Goal: Task Accomplishment & Management: Manage account settings

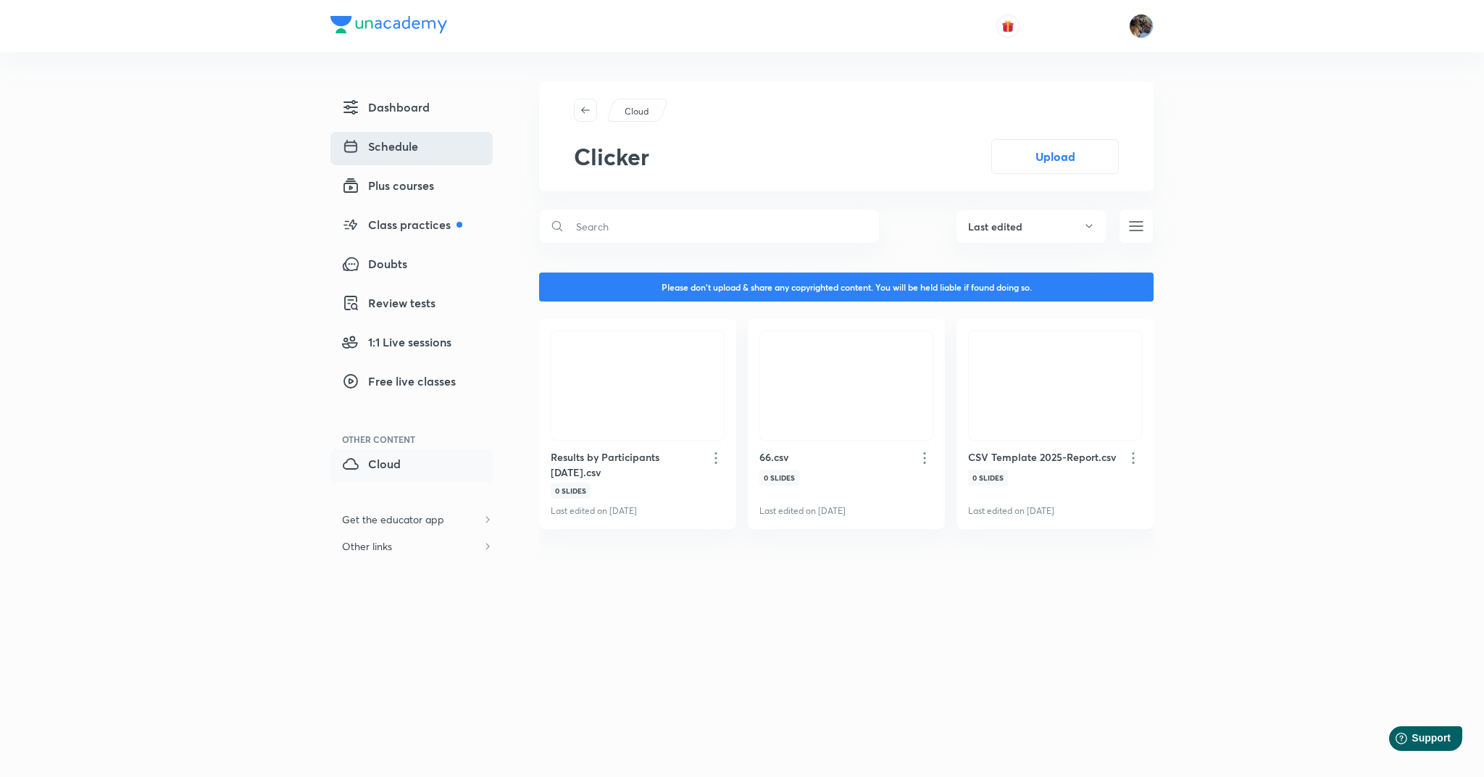
click at [384, 156] on link "Schedule" at bounding box center [411, 148] width 162 height 33
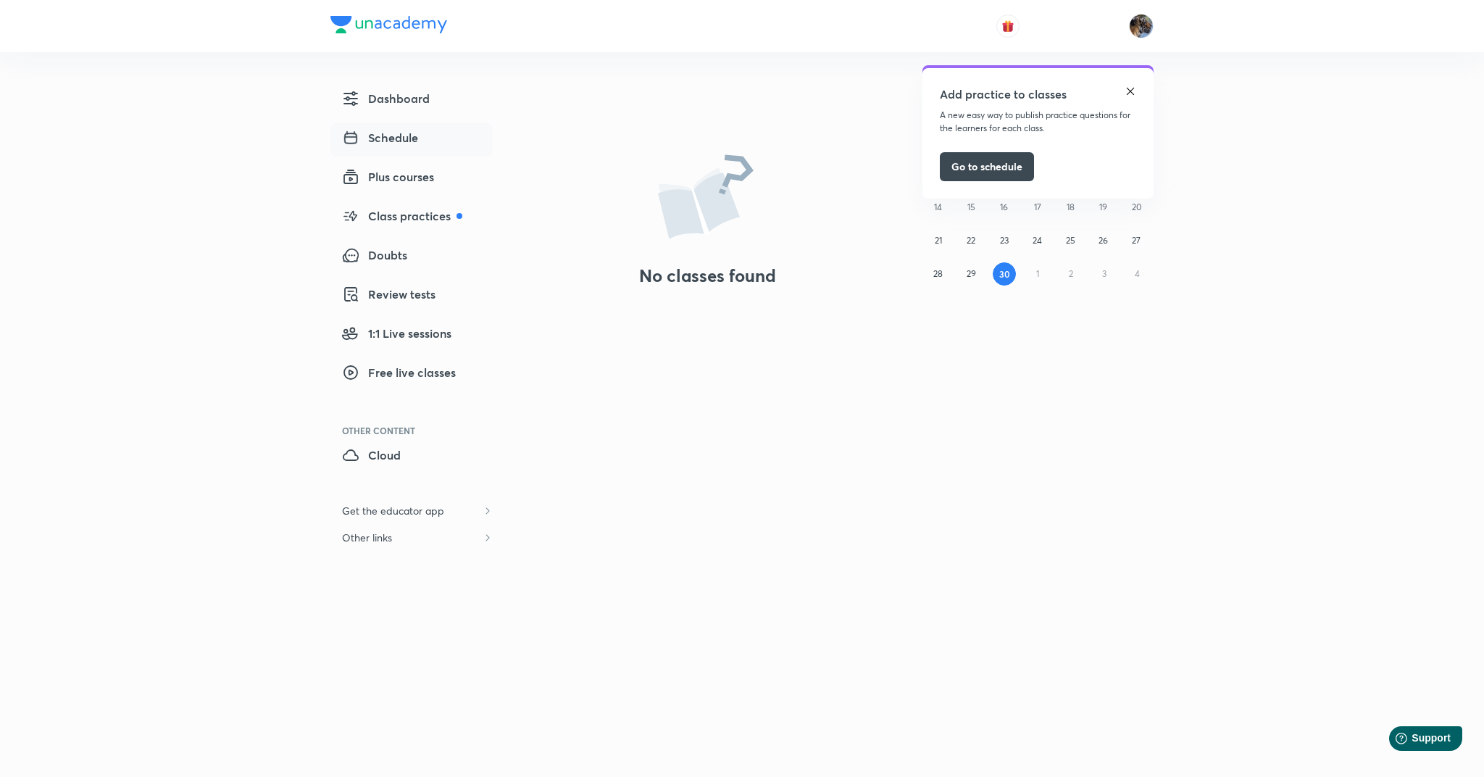
click at [1127, 90] on img at bounding box center [1131, 92] width 12 height 12
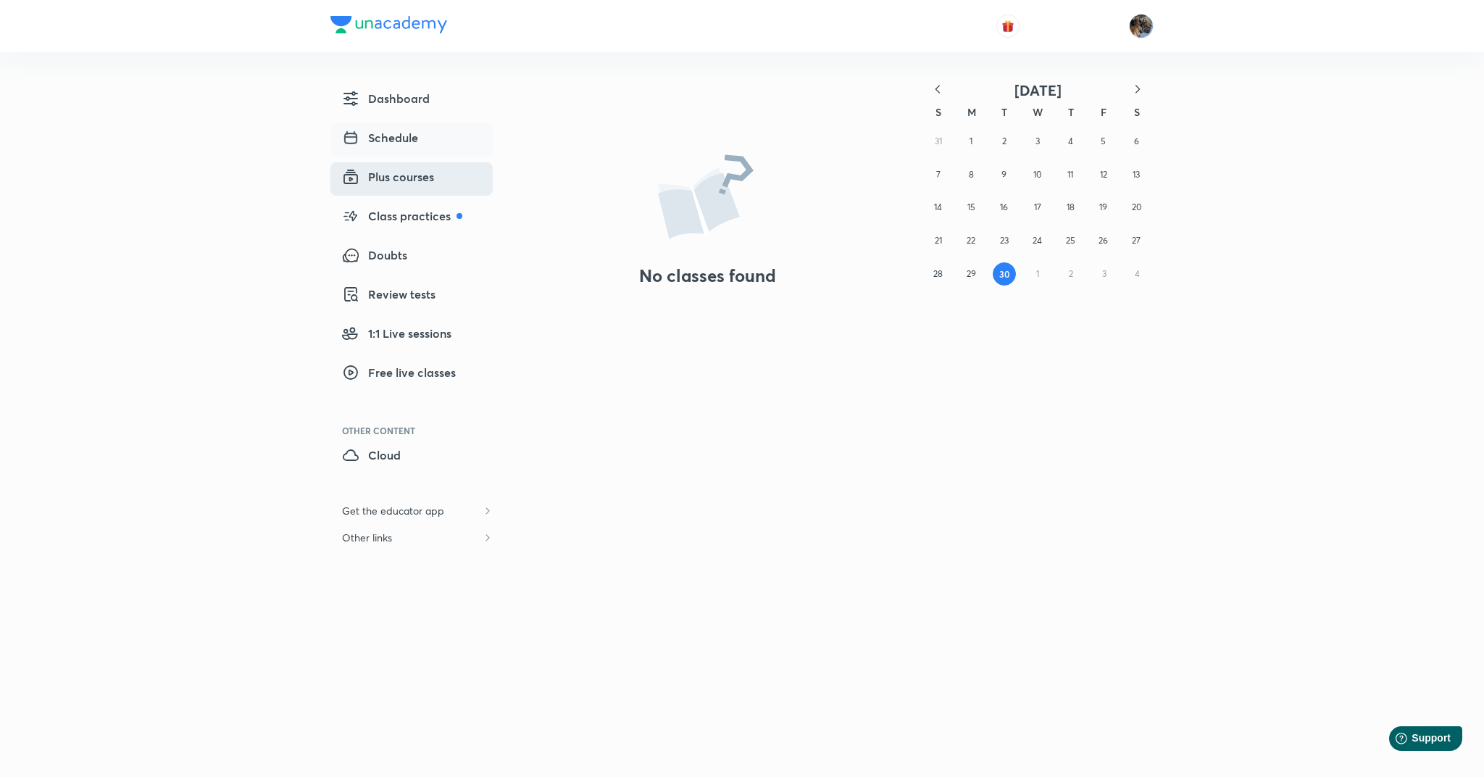
click at [396, 186] on link "Plus courses" at bounding box center [411, 178] width 162 height 33
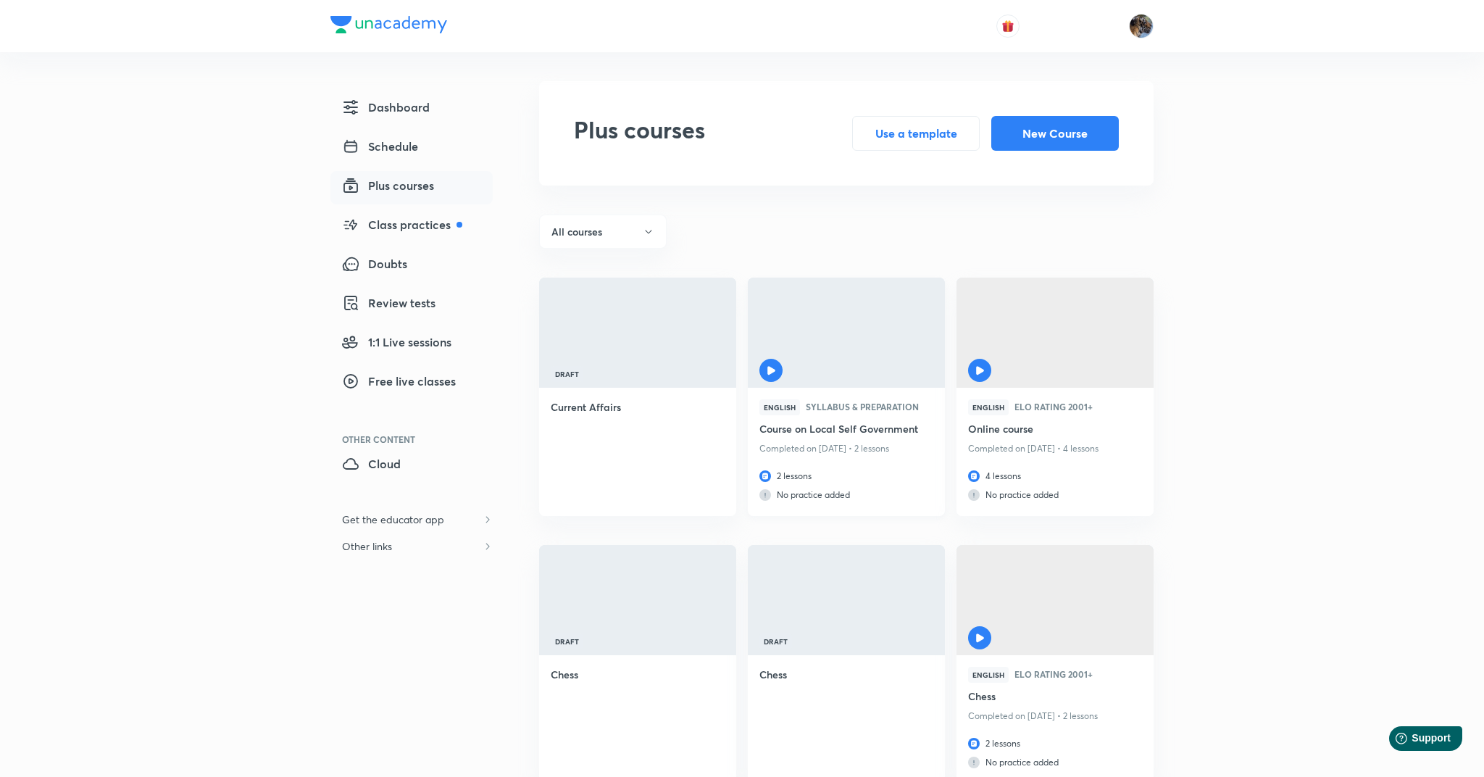
click at [818, 345] on div at bounding box center [846, 336] width 197 height 116
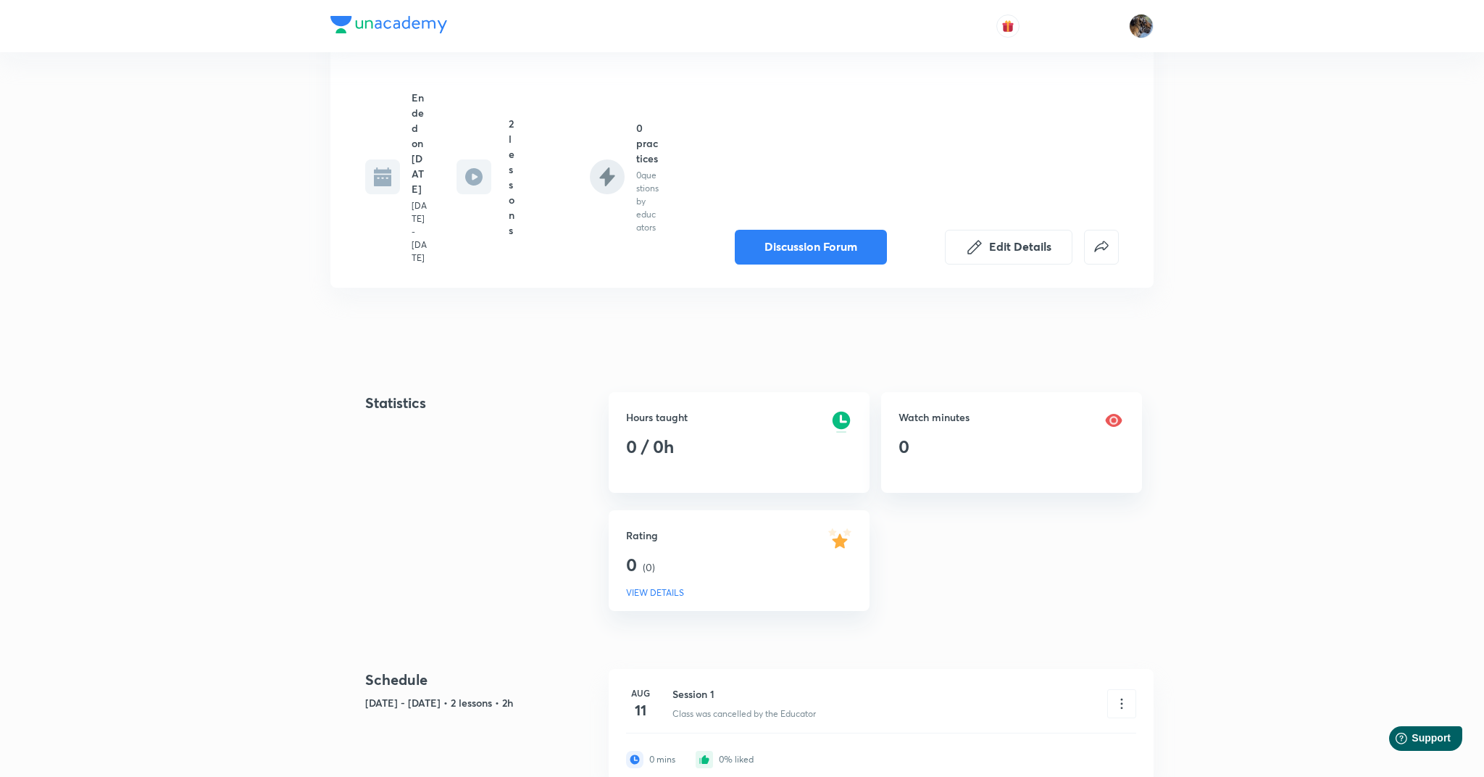
scroll to position [508, 0]
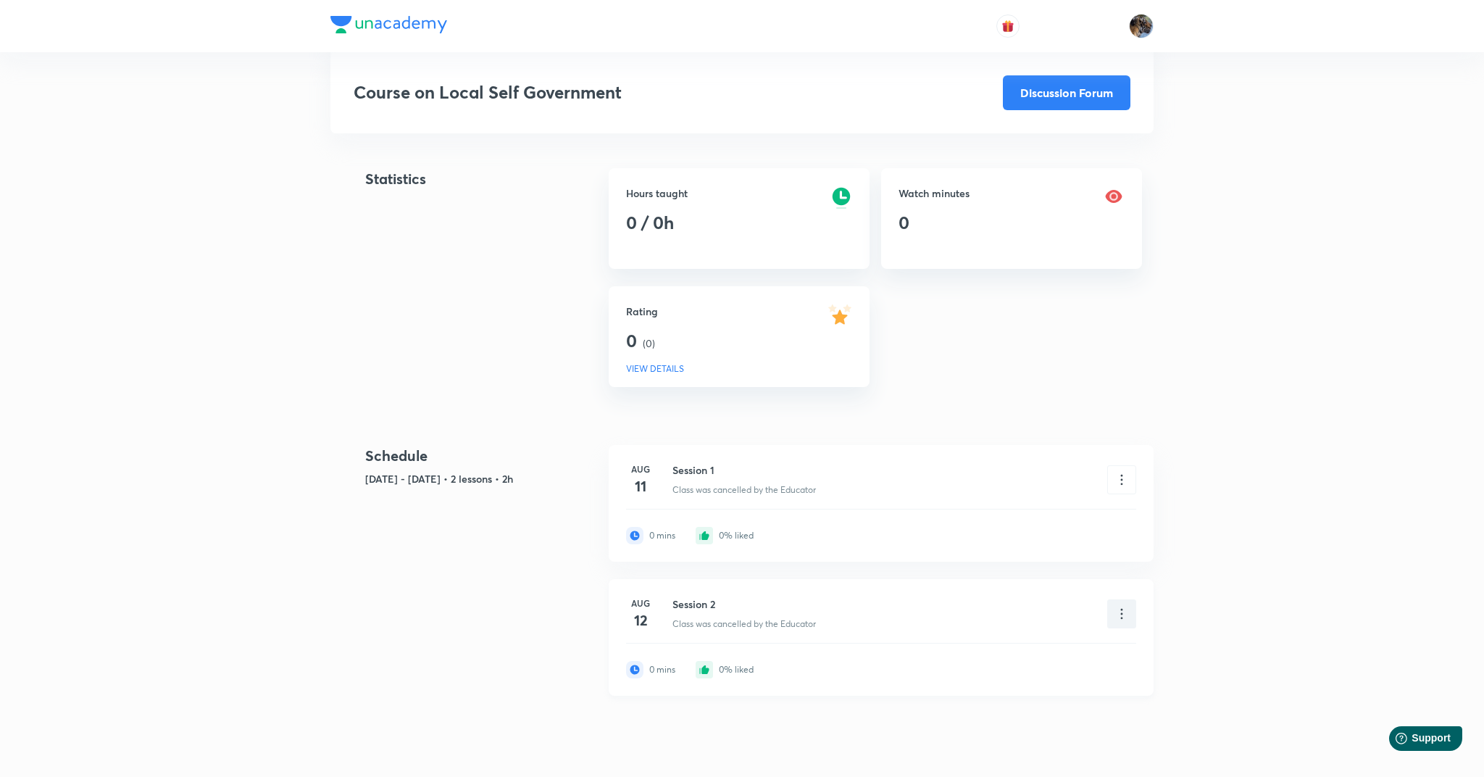
click at [1129, 614] on icon at bounding box center [1122, 614] width 16 height 16
click at [1238, 604] on div at bounding box center [742, 388] width 1484 height 777
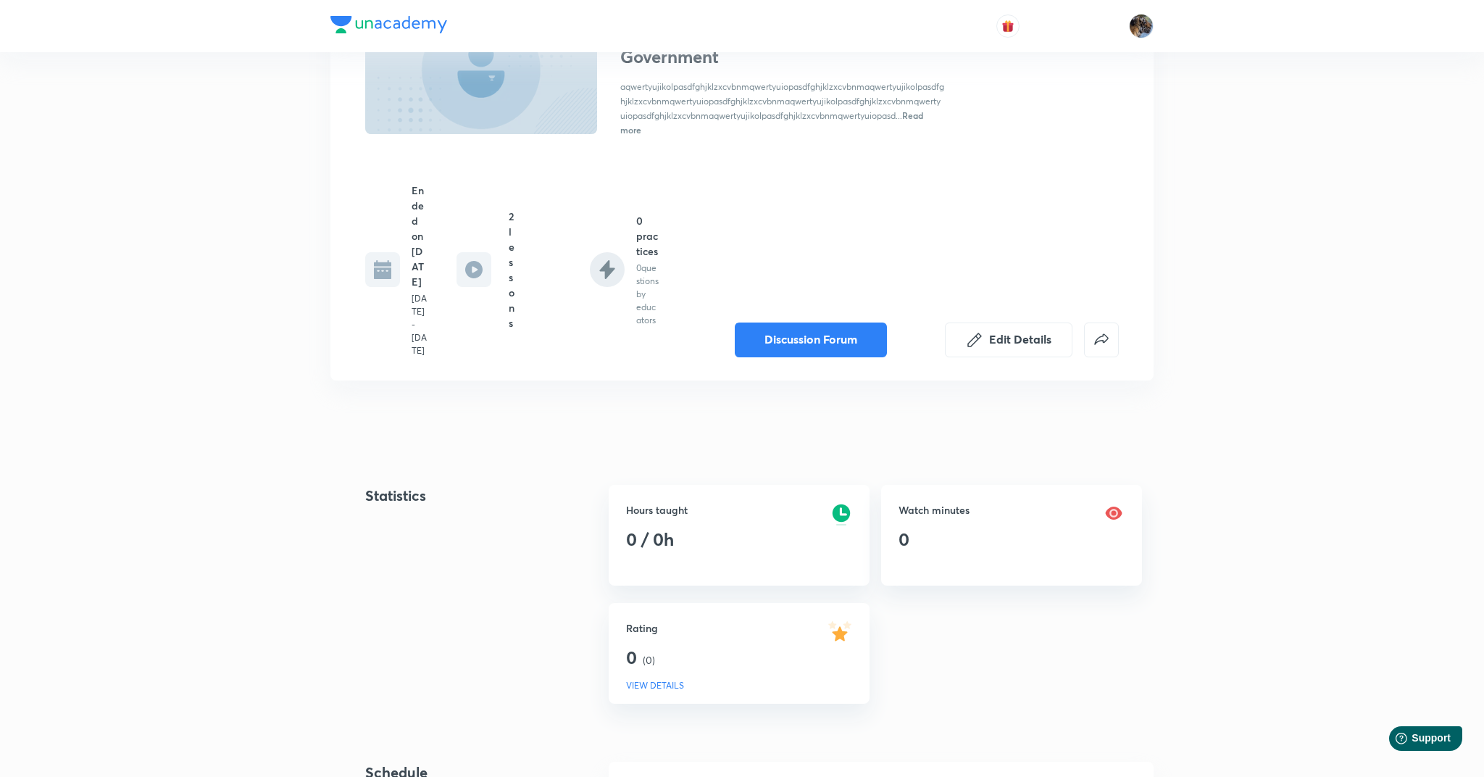
scroll to position [154, 0]
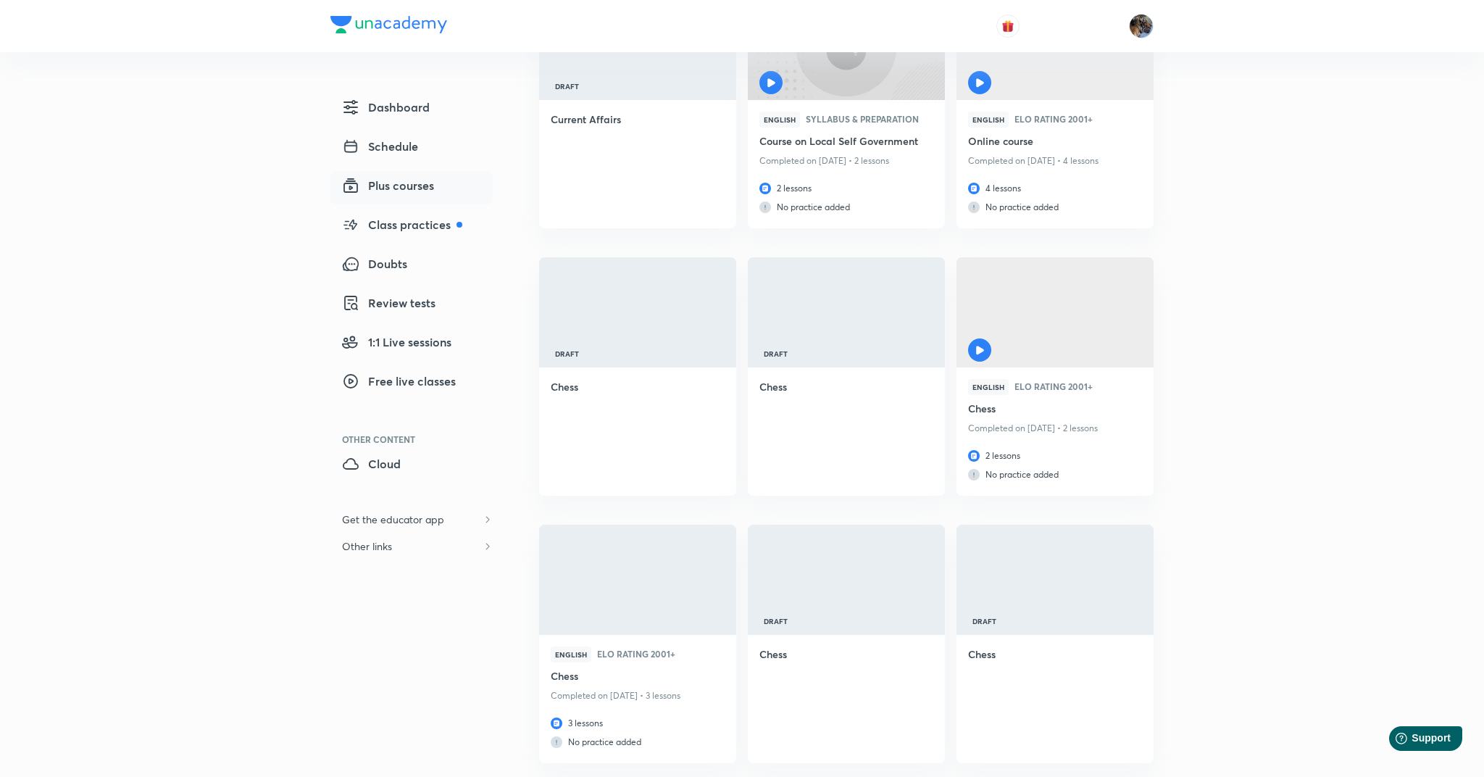
scroll to position [10, 0]
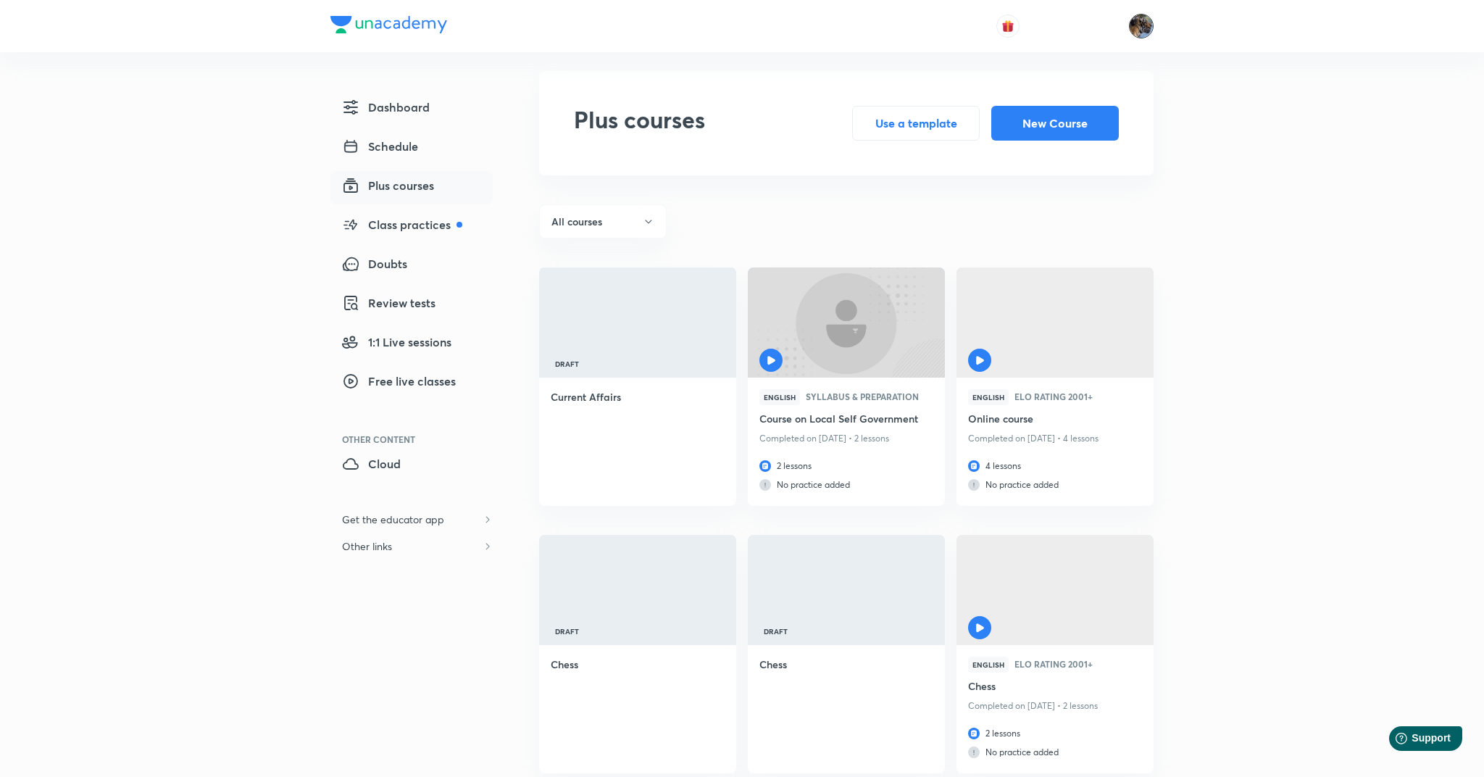
click at [1144, 21] on img at bounding box center [1141, 26] width 25 height 25
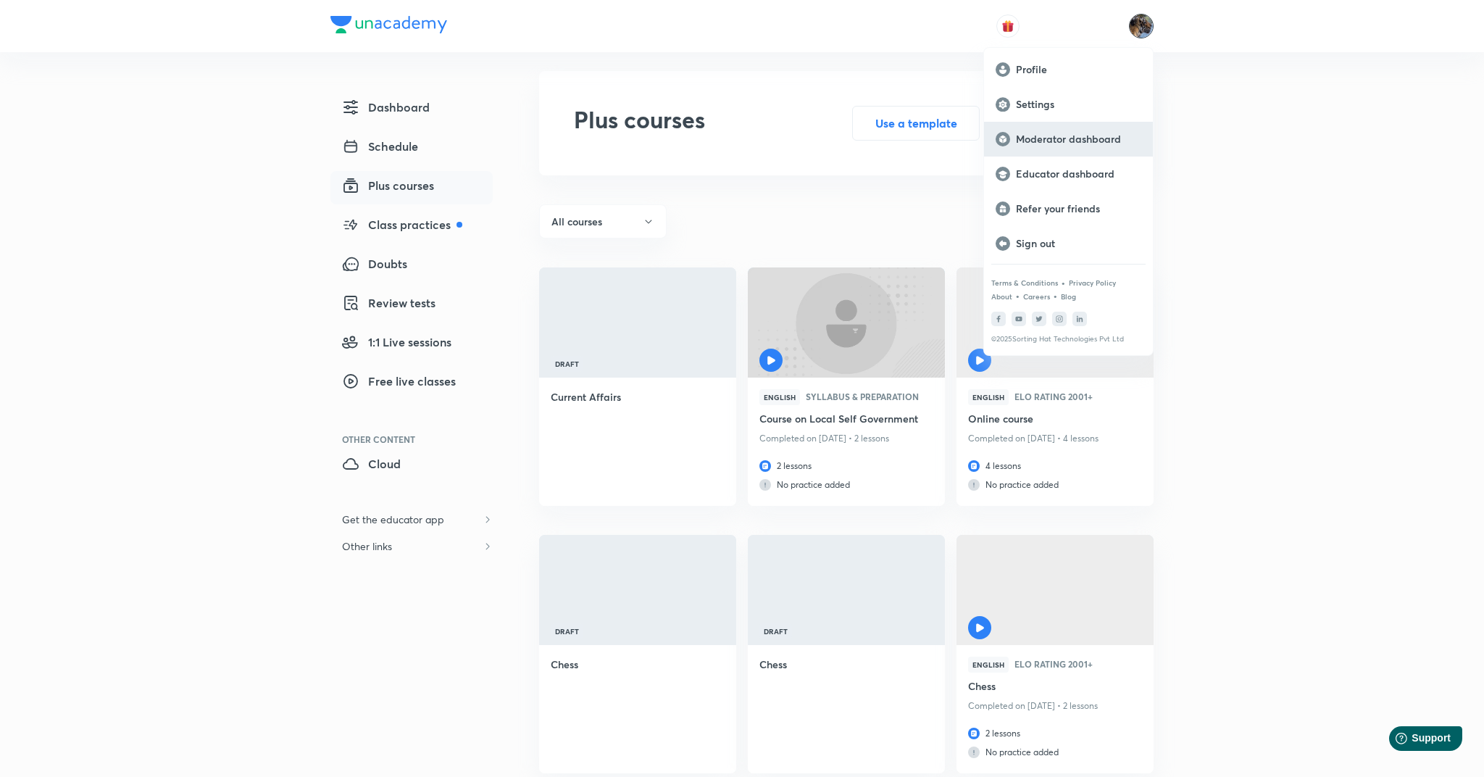
click at [1061, 144] on p "Moderator dashboard" at bounding box center [1078, 139] width 125 height 13
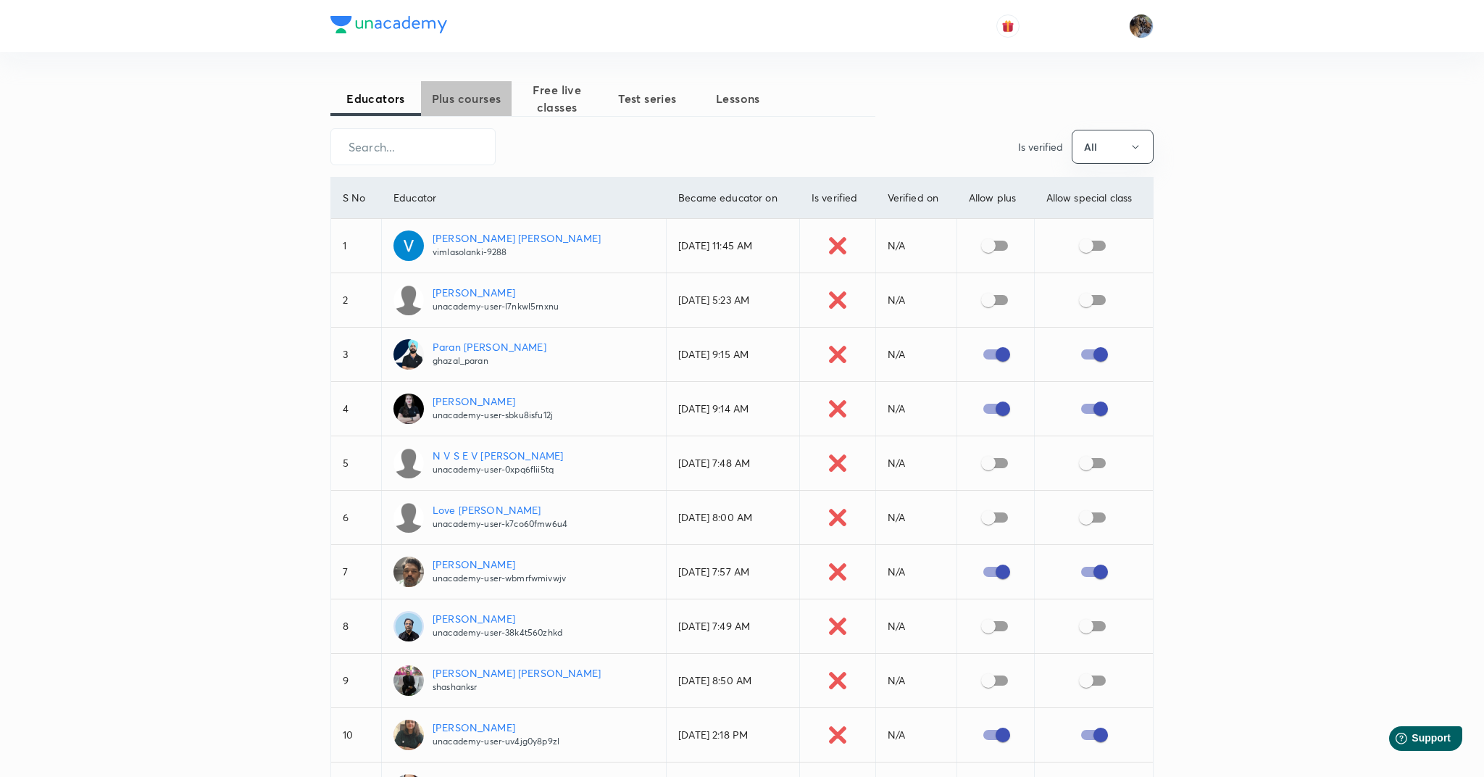
click at [470, 99] on span "Plus courses" at bounding box center [466, 98] width 91 height 17
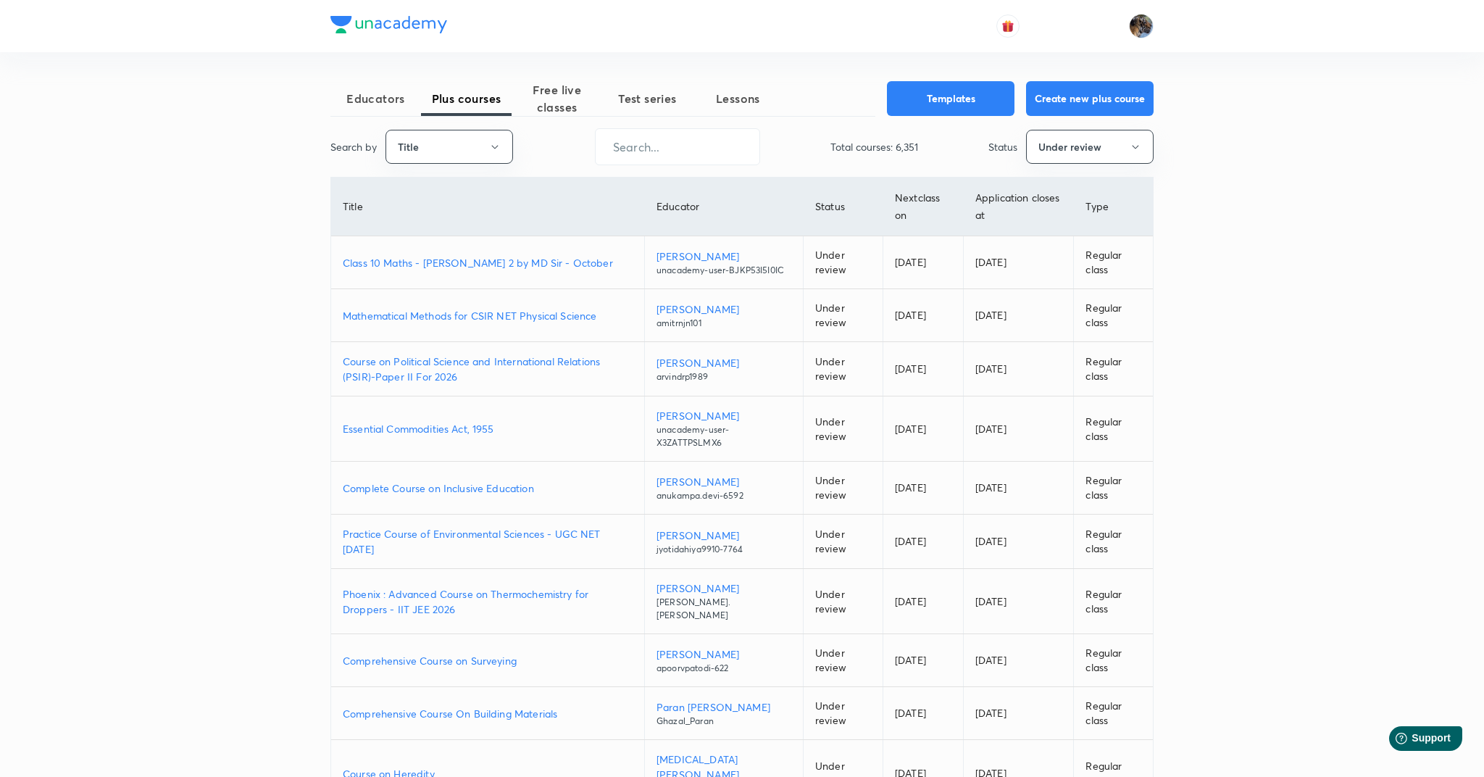
click at [521, 269] on p "Class 10 Maths - [PERSON_NAME] 2 by MD Sir - October" at bounding box center [488, 262] width 290 height 15
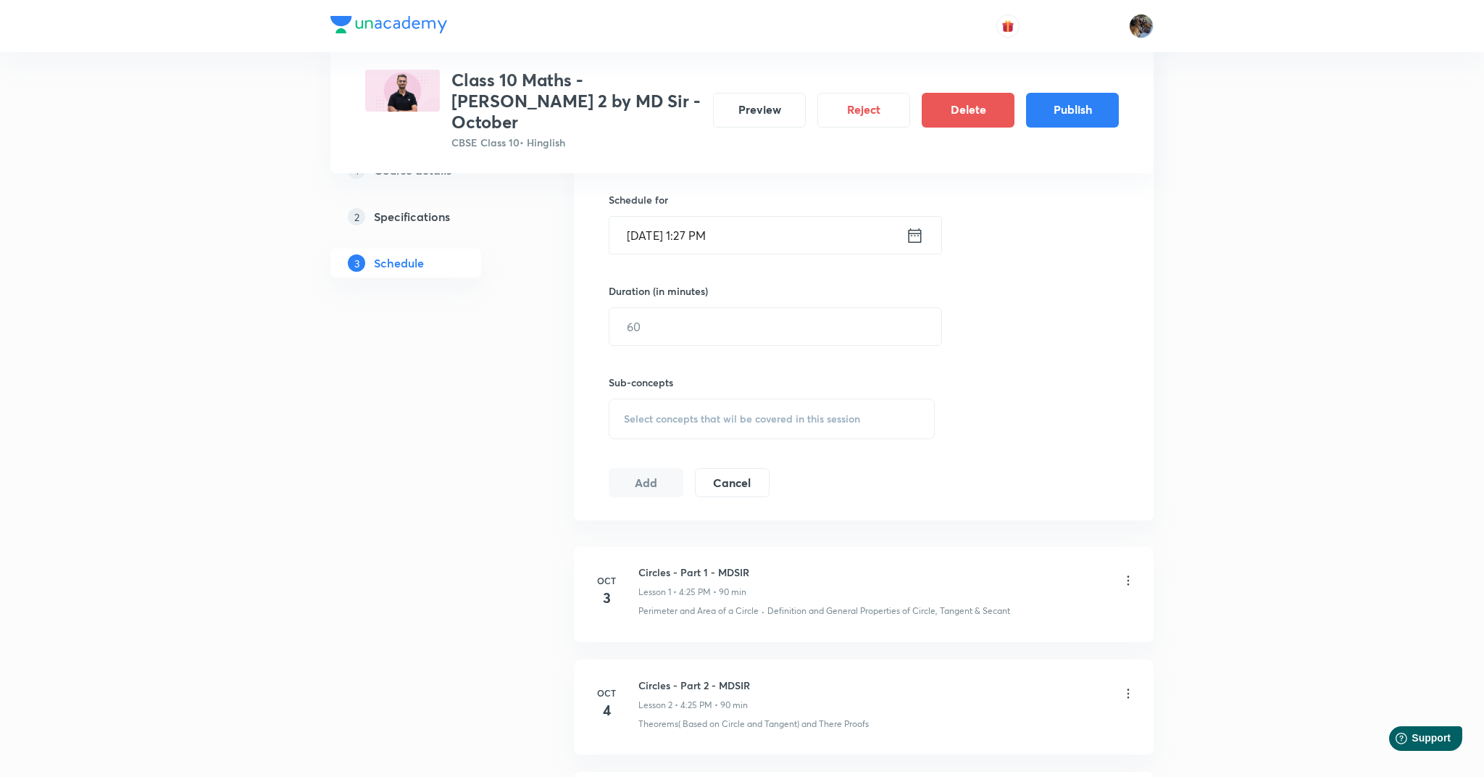
scroll to position [576, 0]
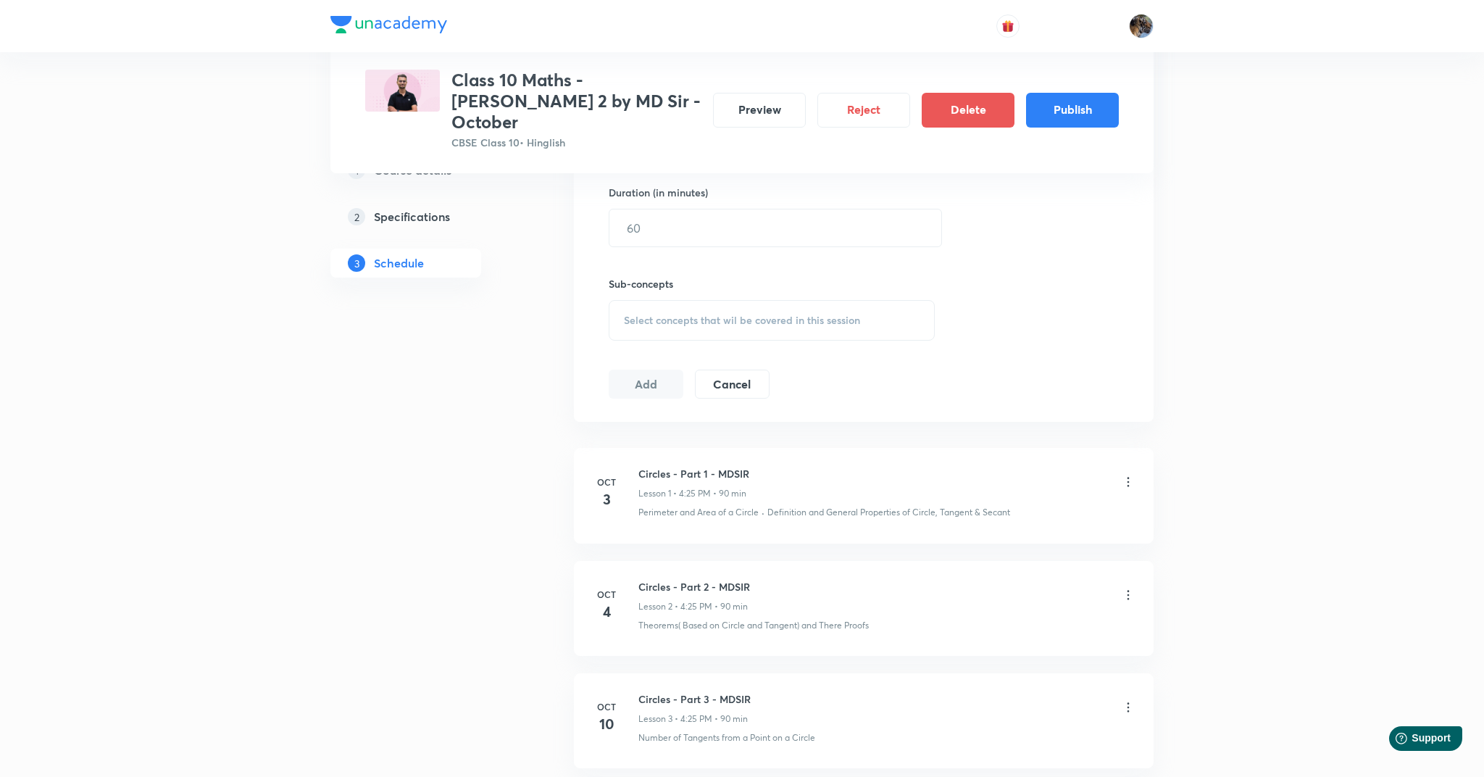
click at [1128, 475] on icon at bounding box center [1128, 482] width 14 height 14
click at [1231, 434] on div at bounding box center [742, 388] width 1484 height 777
click at [738, 110] on button "Preview" at bounding box center [759, 108] width 93 height 35
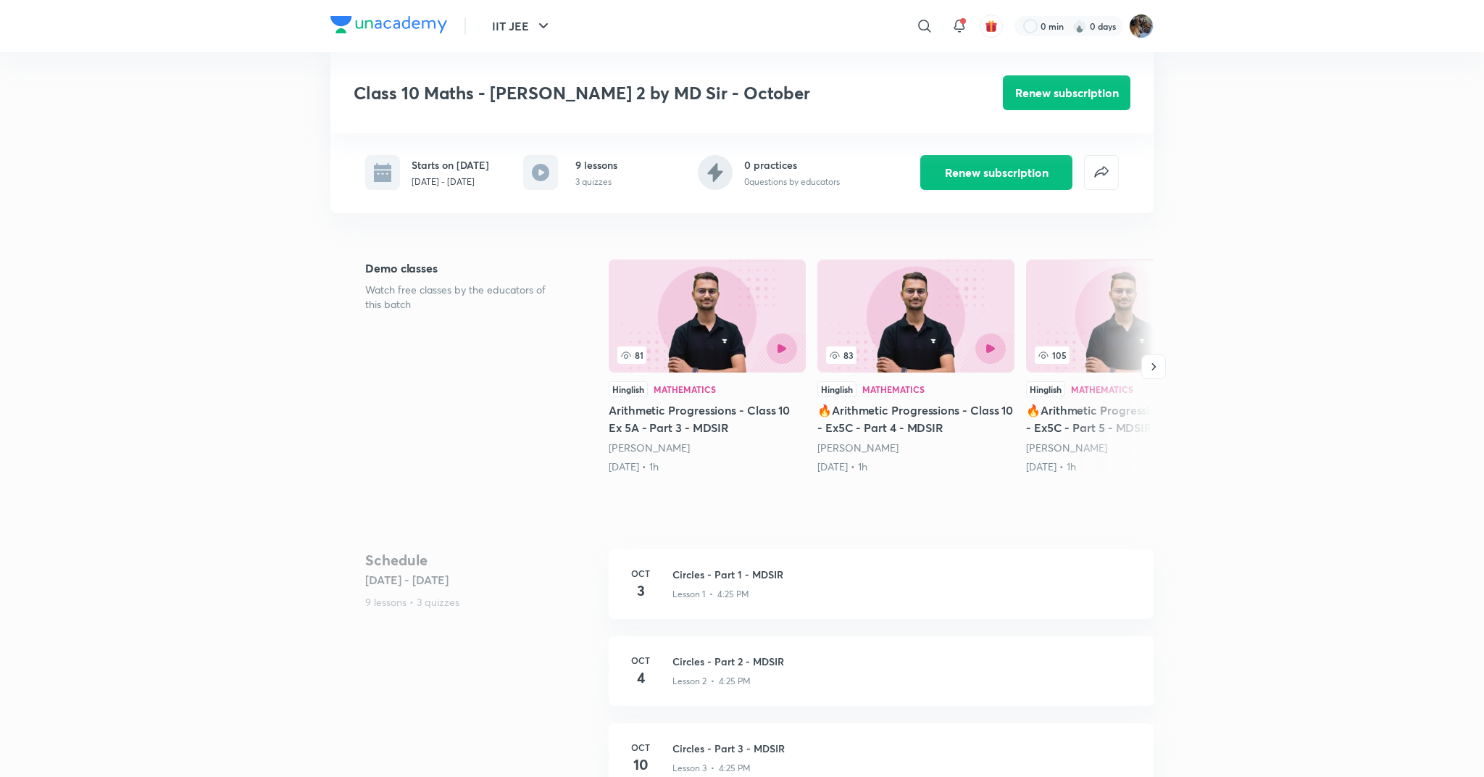
scroll to position [408, 0]
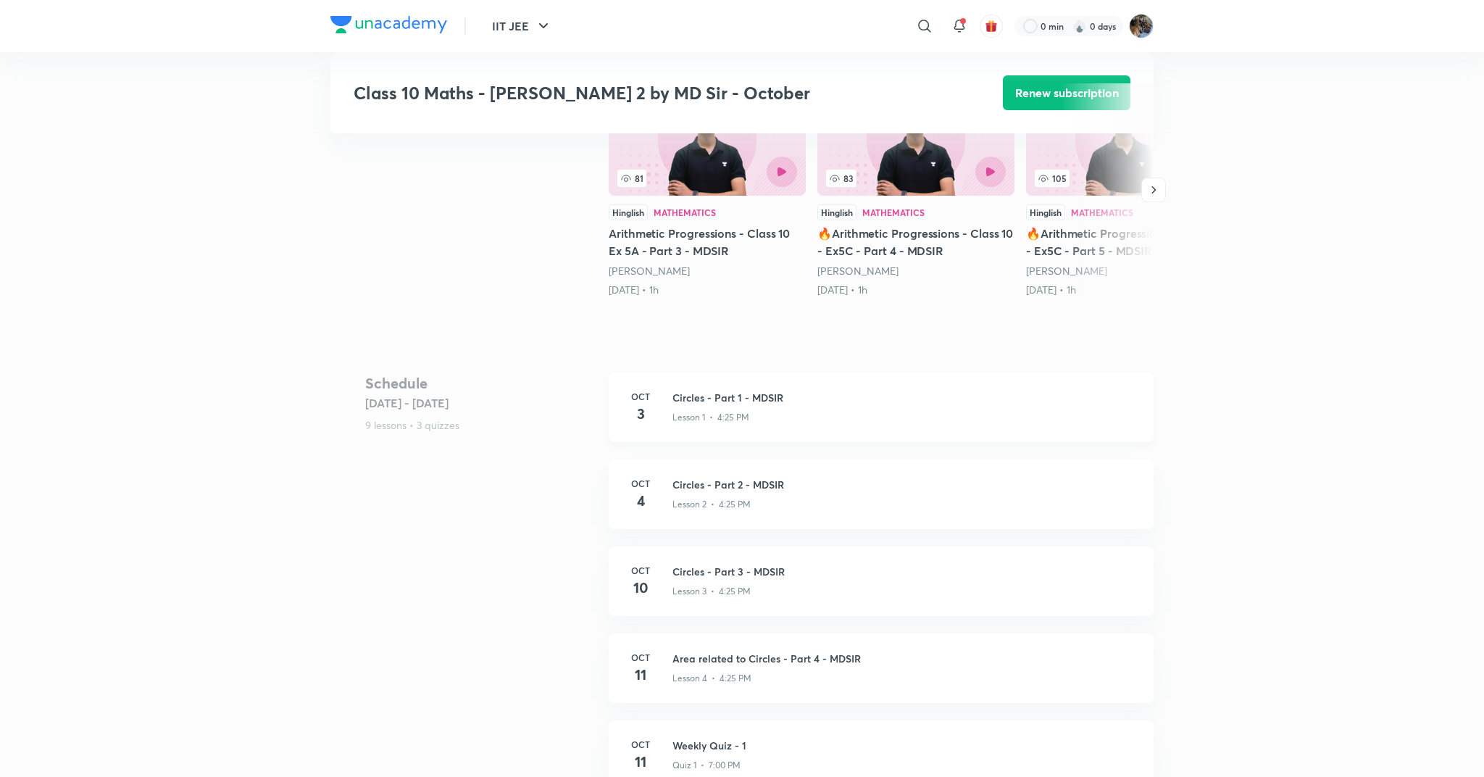
click at [699, 405] on div "Lesson 1 • 4:25 PM" at bounding box center [904, 414] width 464 height 19
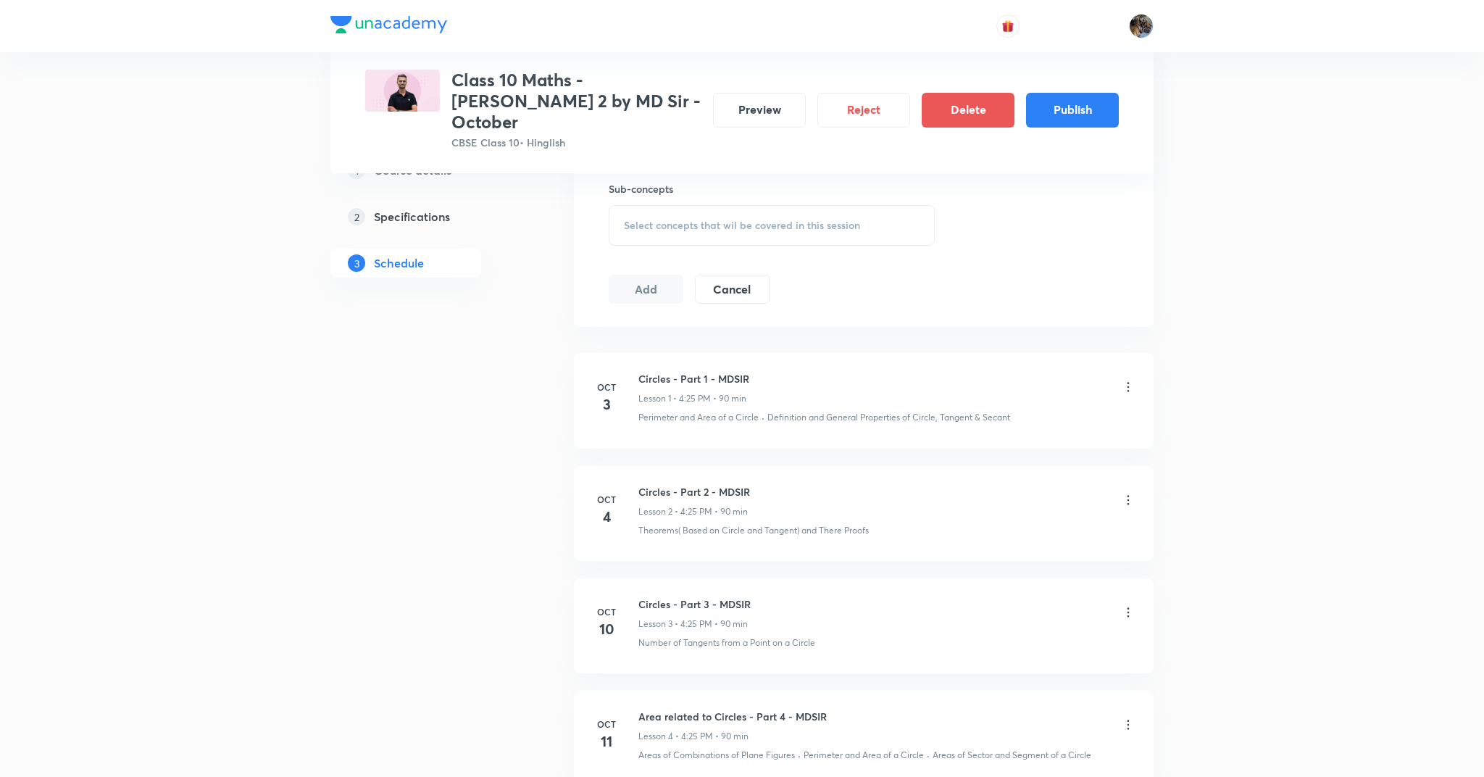
scroll to position [672, 0]
click at [1131, 378] on icon at bounding box center [1128, 385] width 14 height 14
click at [1291, 267] on div at bounding box center [742, 388] width 1484 height 777
click at [765, 106] on button "Preview" at bounding box center [759, 108] width 93 height 35
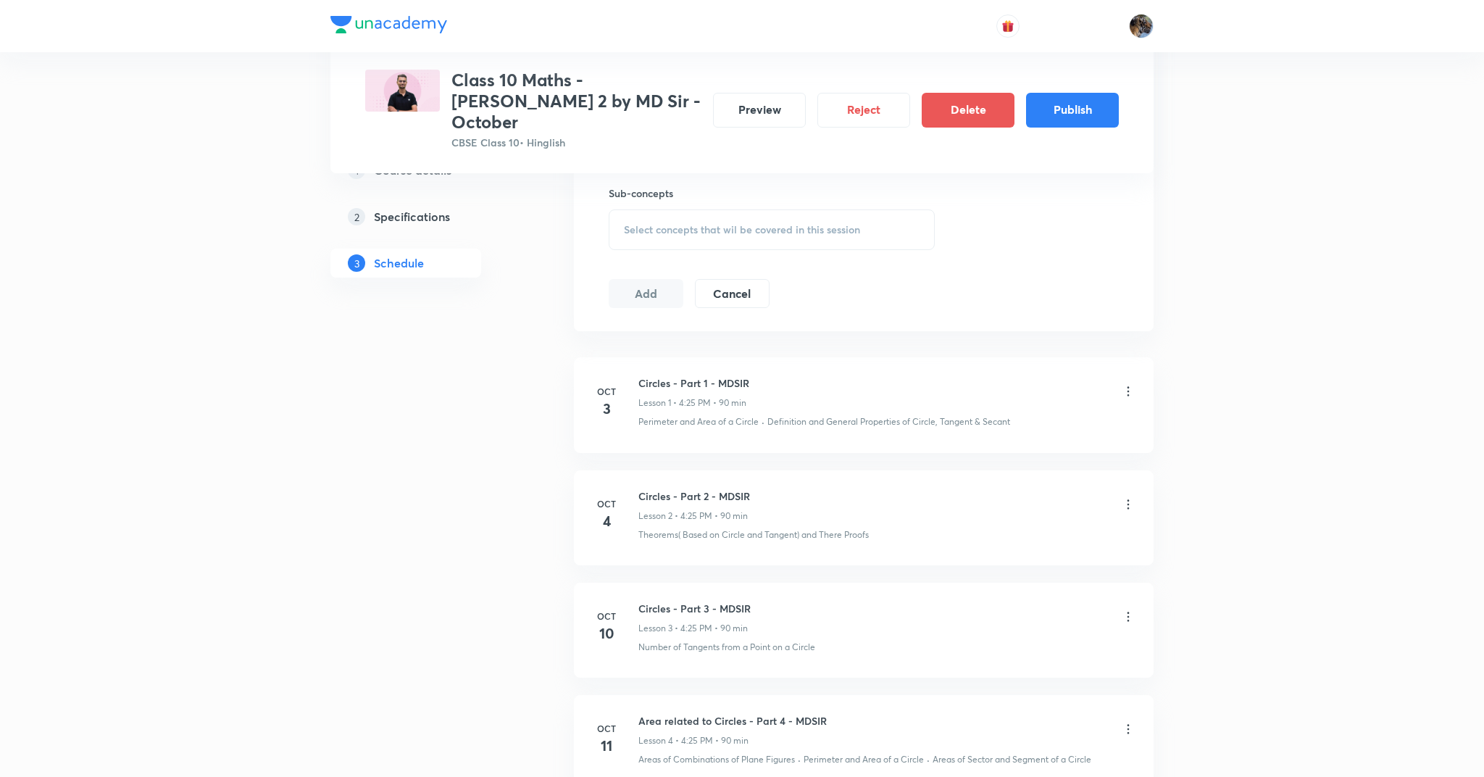
scroll to position [689, 0]
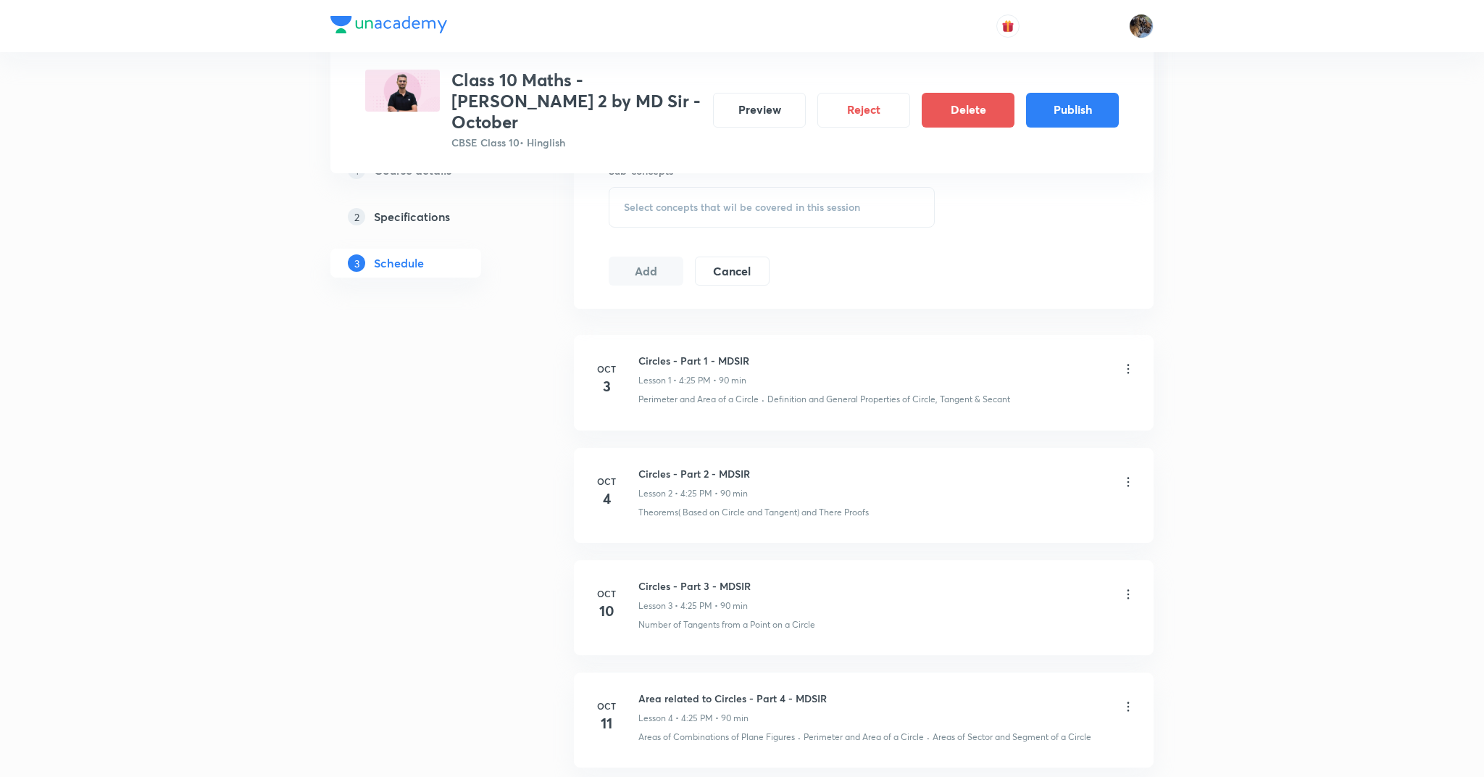
click at [1125, 362] on icon at bounding box center [1128, 369] width 14 height 14
click at [1253, 372] on div at bounding box center [742, 388] width 1484 height 777
click at [1127, 362] on icon at bounding box center [1128, 369] width 14 height 14
click at [1291, 204] on div at bounding box center [742, 388] width 1484 height 777
click at [762, 99] on button "Preview" at bounding box center [759, 108] width 93 height 35
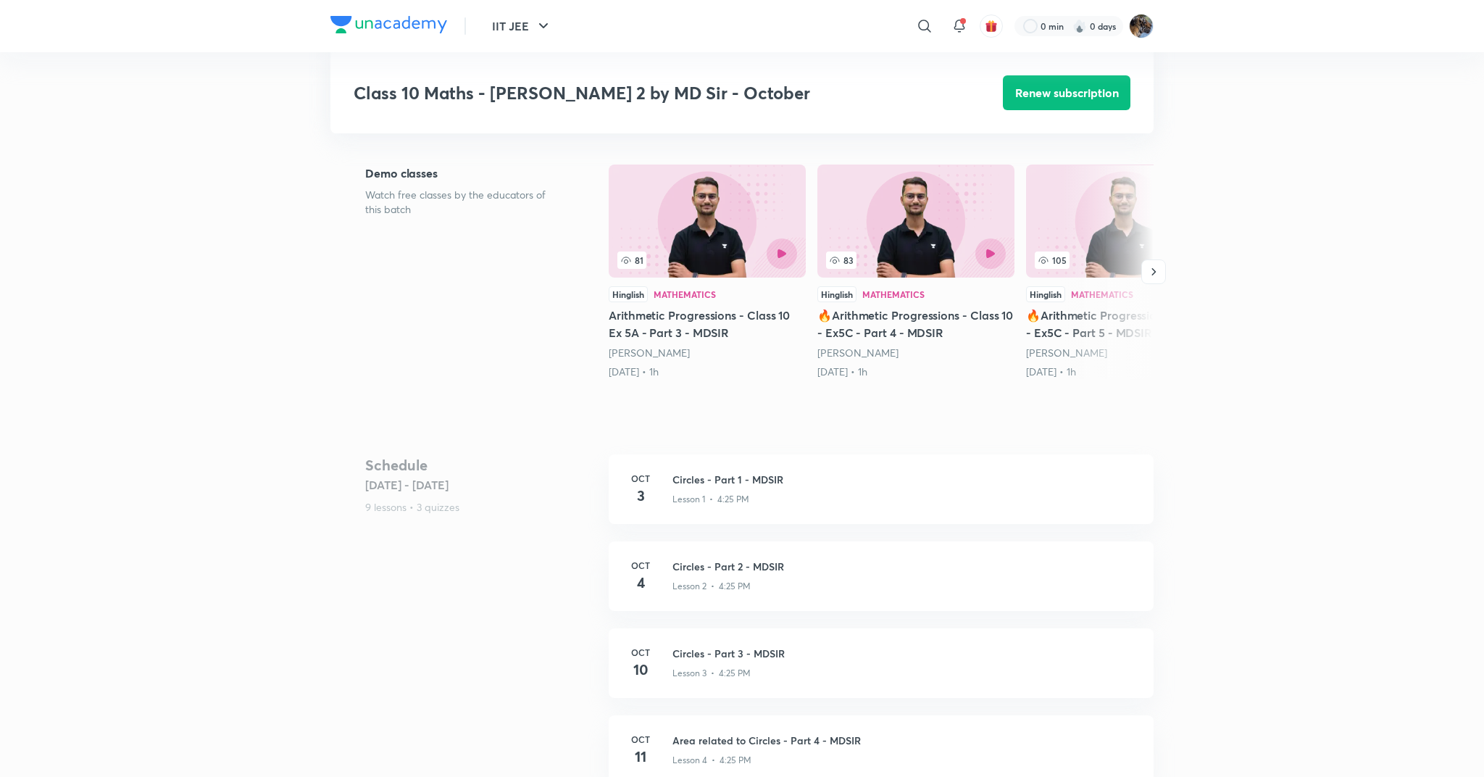
scroll to position [328, 0]
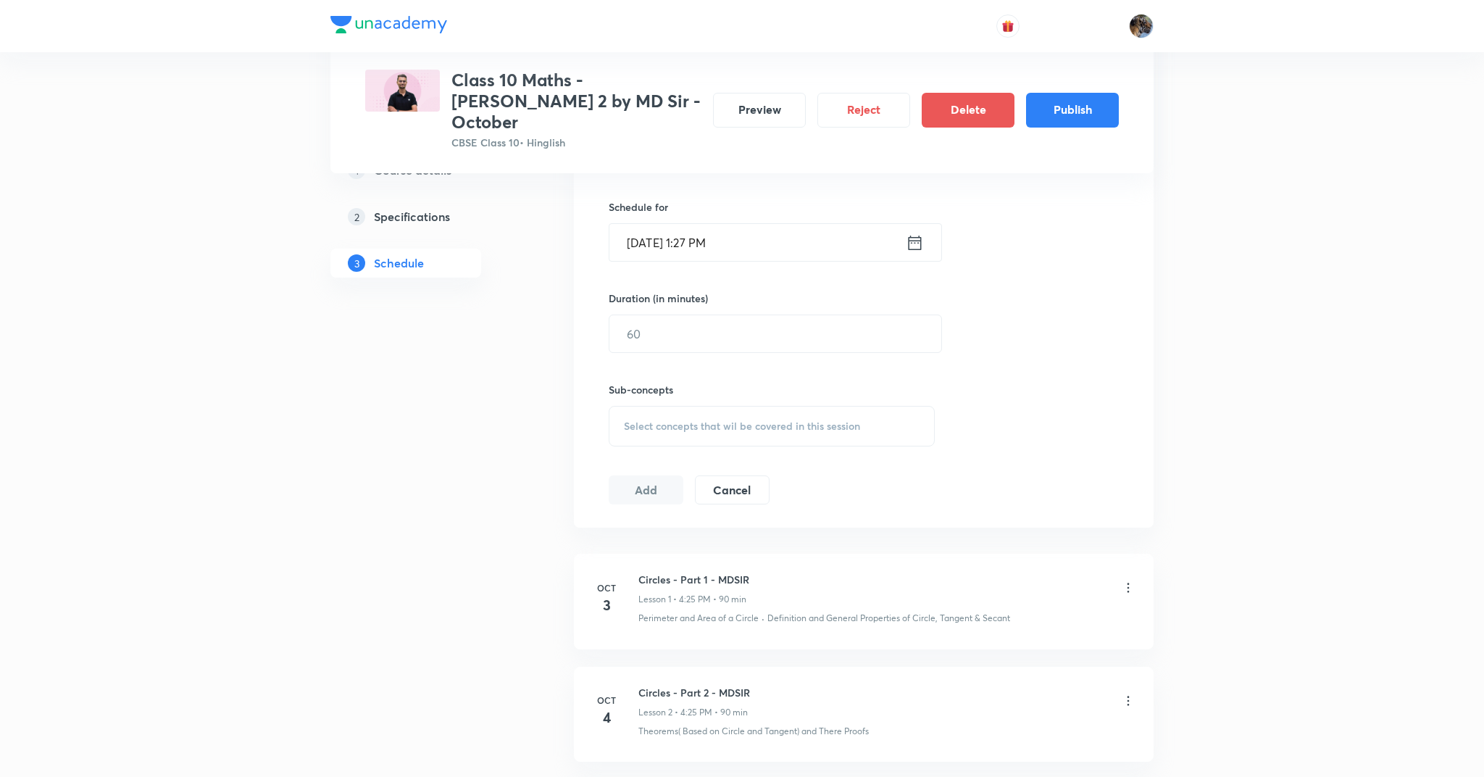
scroll to position [596, 0]
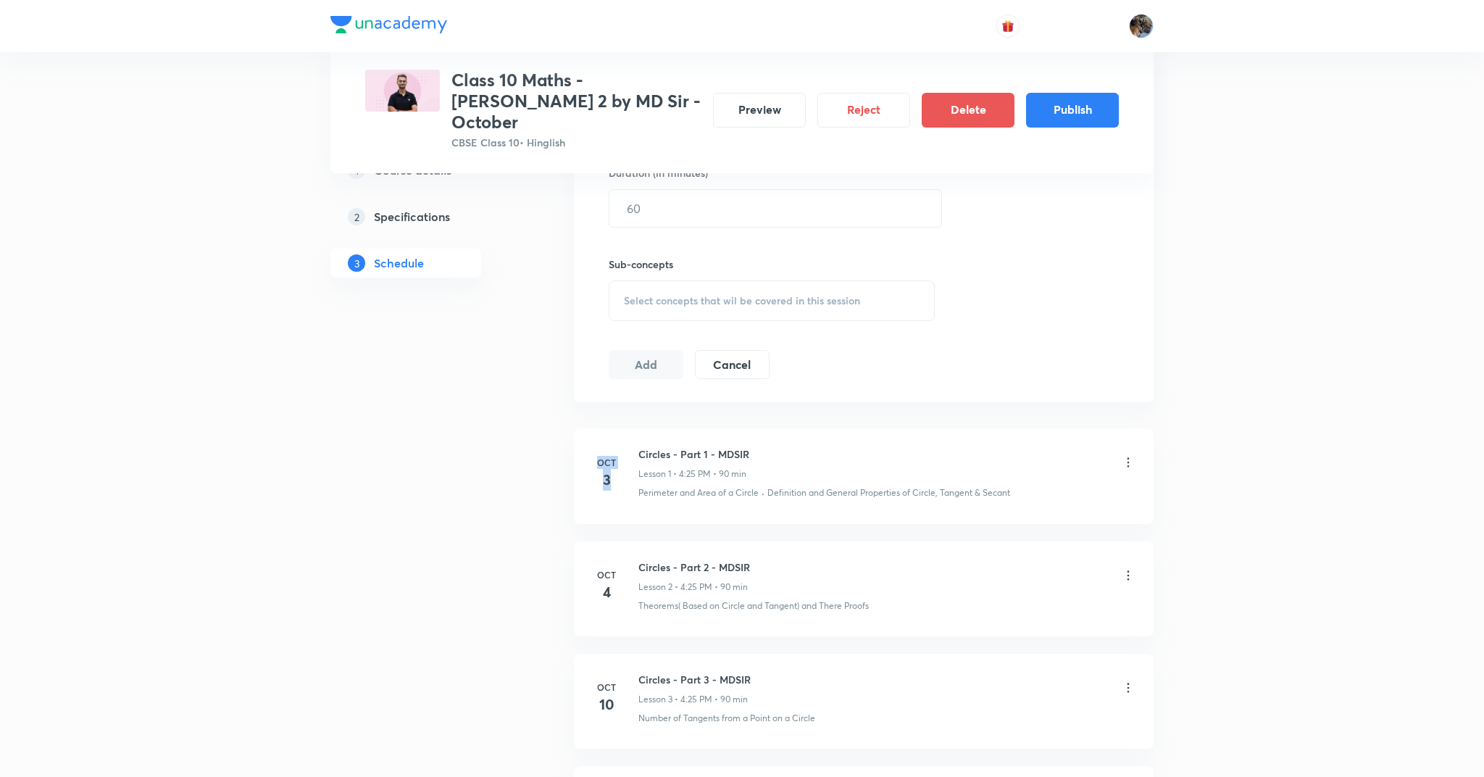
drag, startPoint x: 600, startPoint y: 446, endPoint x: 622, endPoint y: 459, distance: 26.0
click at [622, 459] on div "Oct 3" at bounding box center [615, 473] width 46 height 35
click at [769, 104] on button "Preview" at bounding box center [759, 108] width 93 height 35
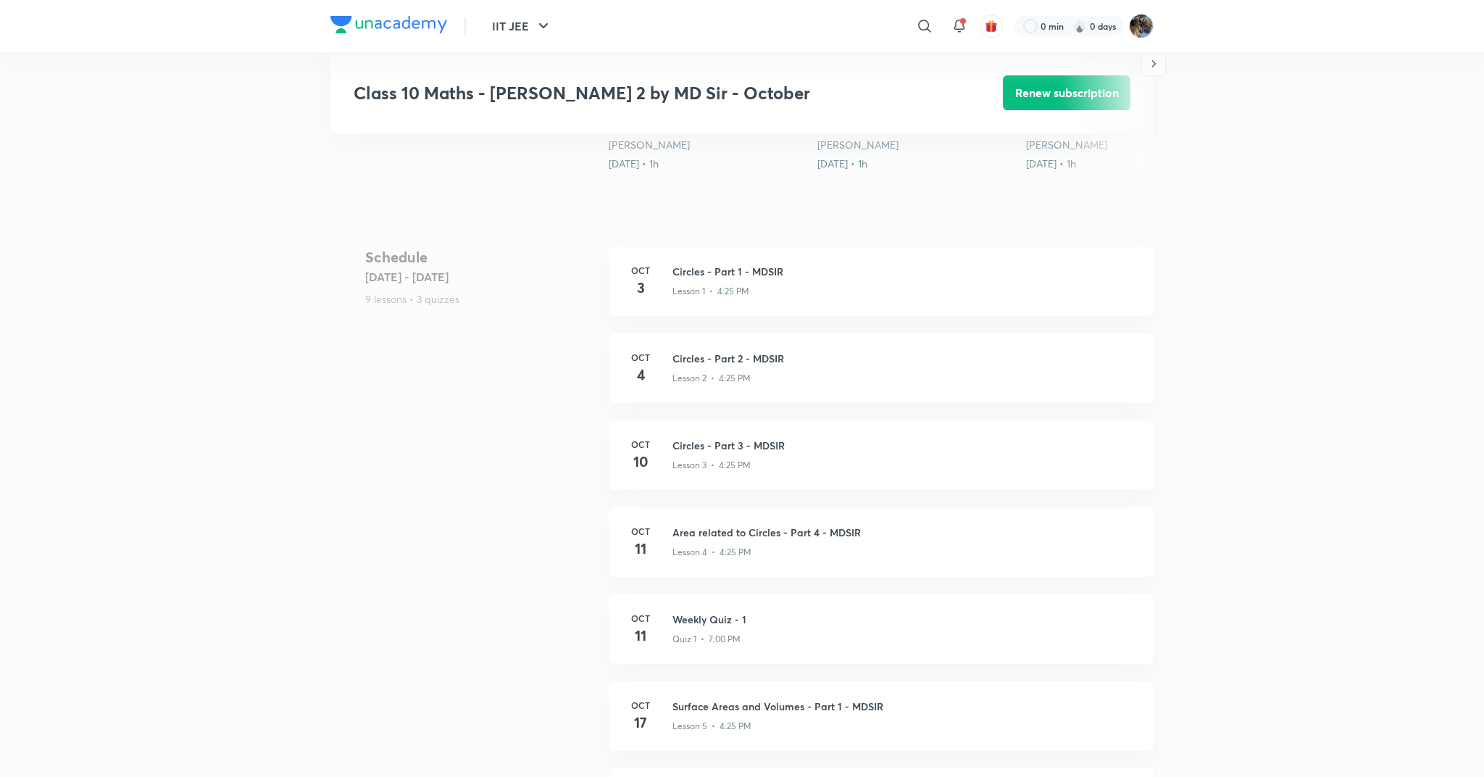
scroll to position [536, 0]
click at [461, 600] on div "Schedule Oct 3 - Oct 31 9 lessons • 3 quizzes Oct 3 Circles - Part 1 - MDSIR Le…" at bounding box center [741, 679] width 823 height 870
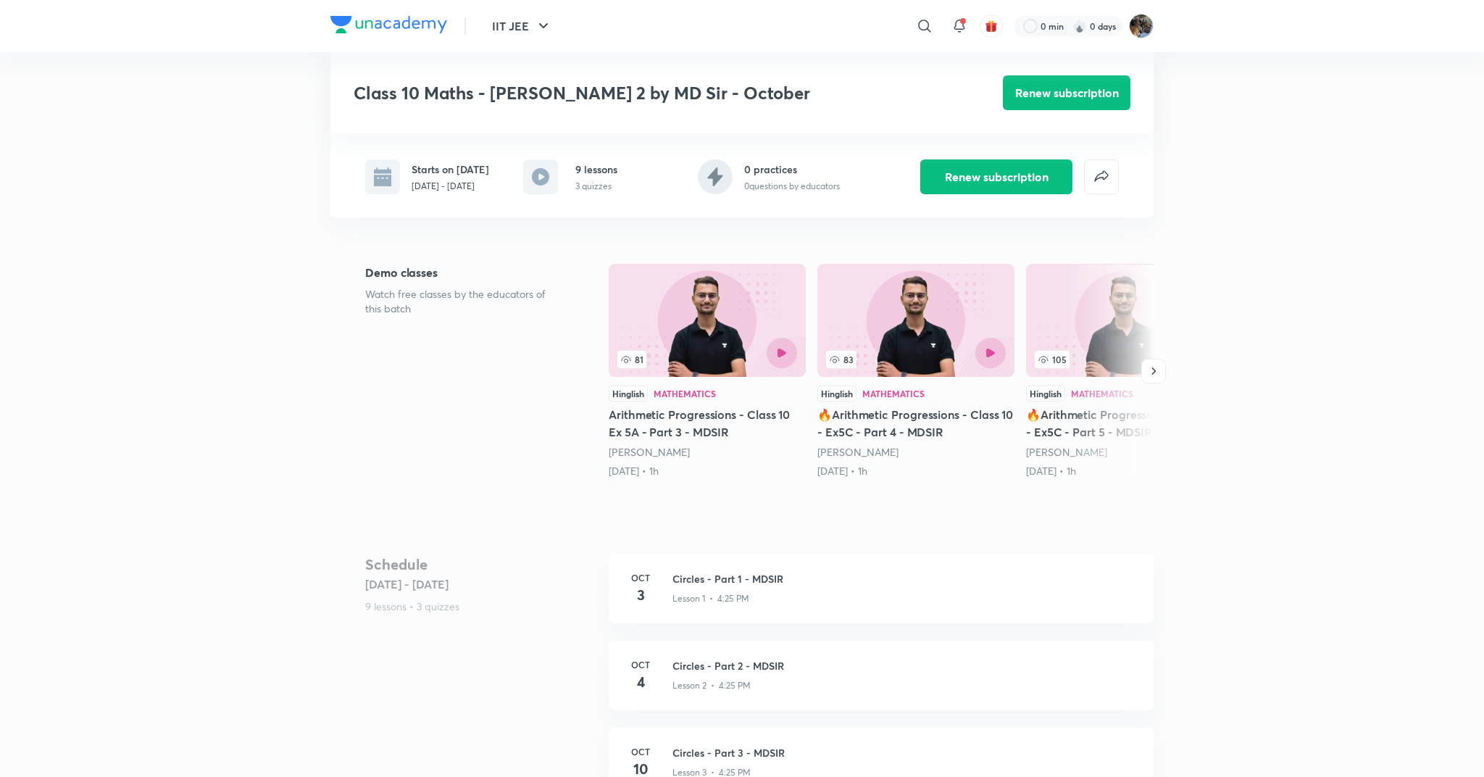
scroll to position [0, 0]
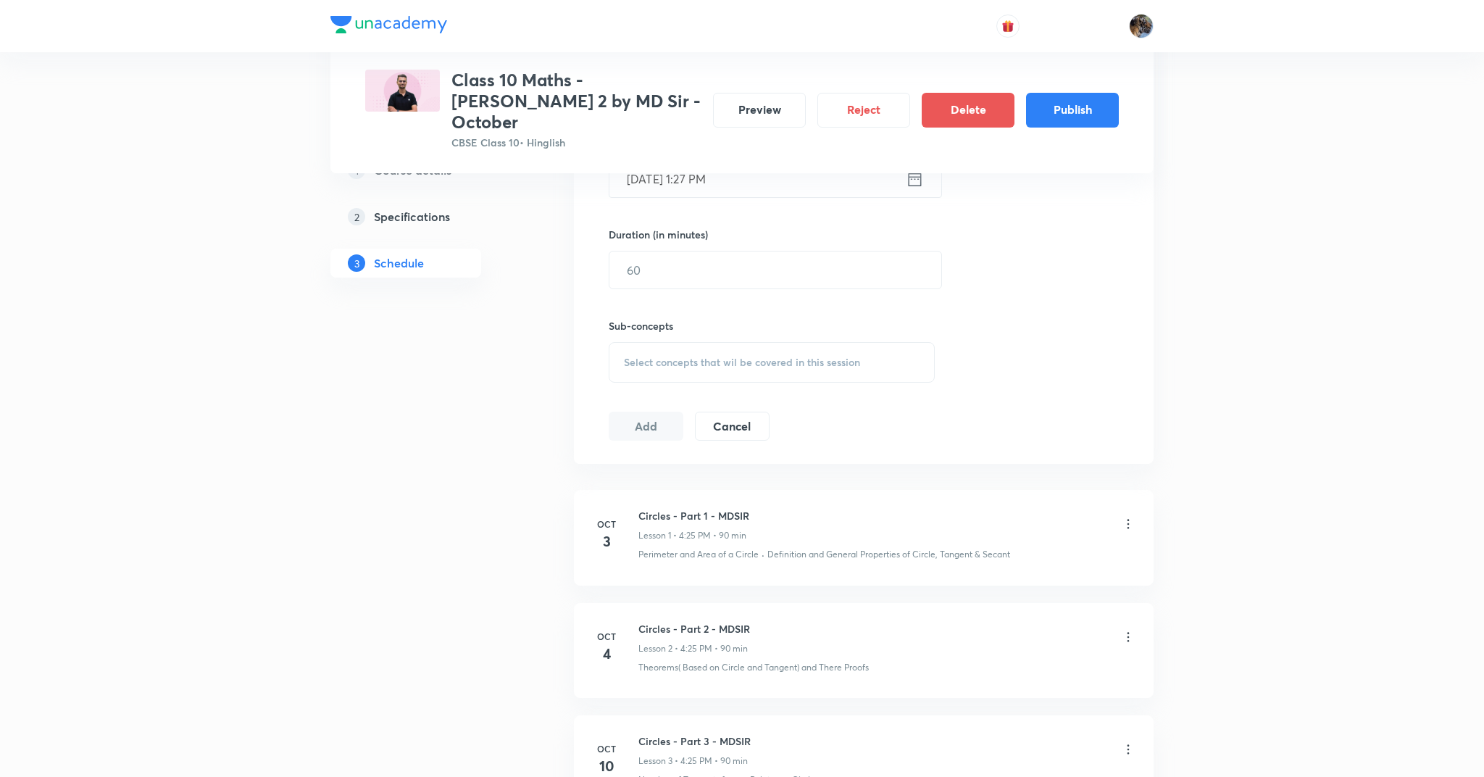
scroll to position [785, 0]
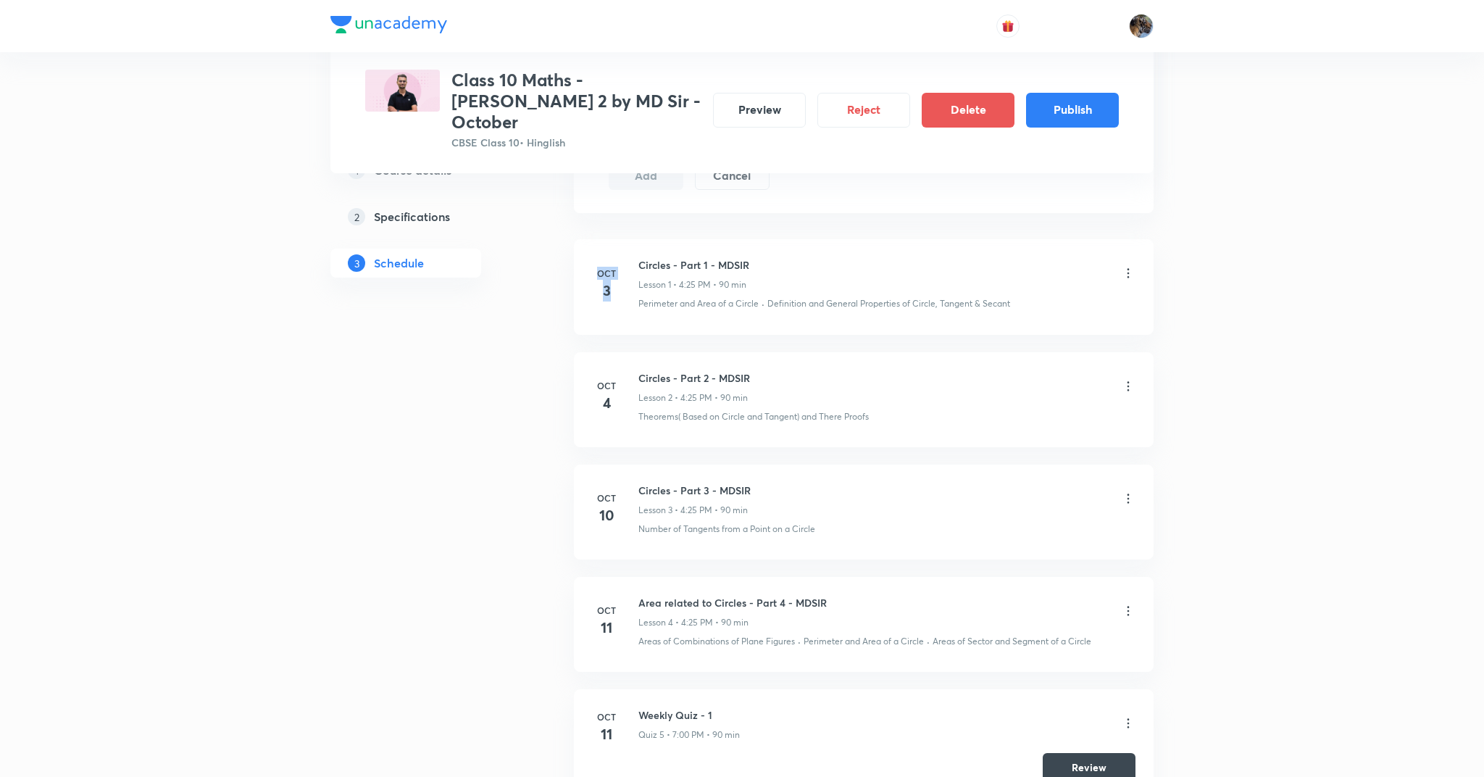
drag, startPoint x: 599, startPoint y: 255, endPoint x: 626, endPoint y: 285, distance: 40.0
click at [626, 285] on div "Oct 3 Circles - Part 1 - MDSIR Lesson 1 • 4:25 PM • 90 min Perimeter and Area o…" at bounding box center [863, 283] width 543 height 53
click at [754, 100] on button "Preview" at bounding box center [759, 108] width 93 height 35
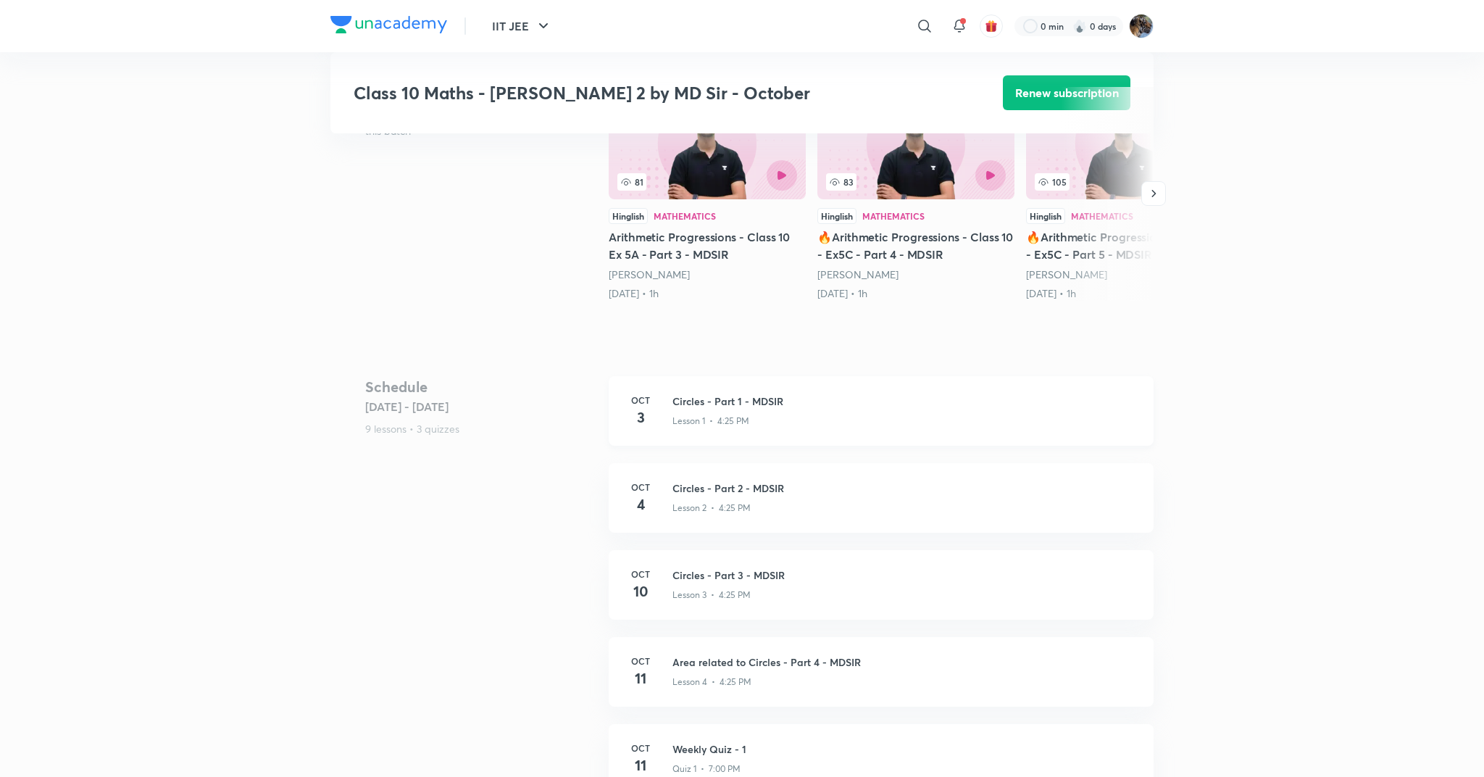
scroll to position [393, 0]
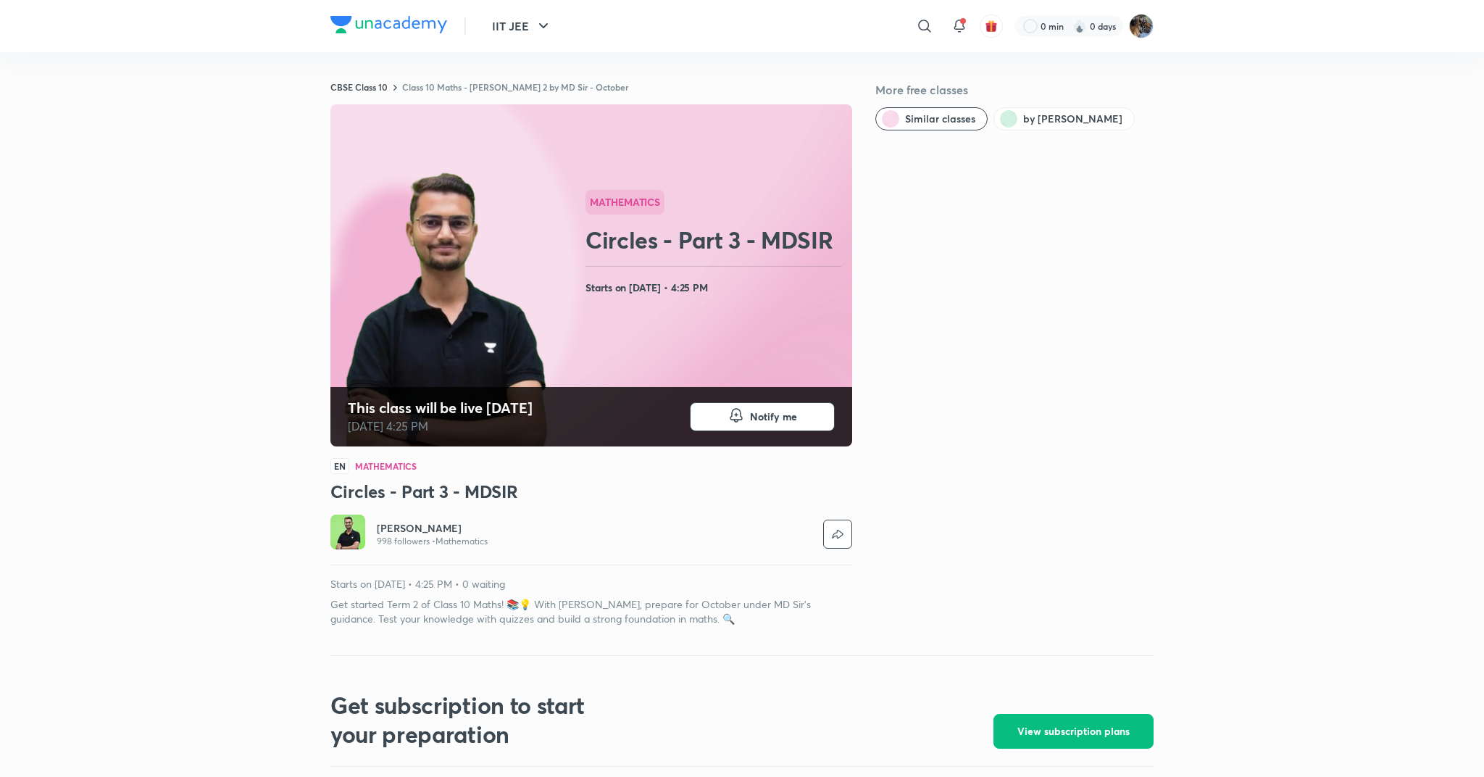
drag, startPoint x: 336, startPoint y: 592, endPoint x: 557, endPoint y: 589, distance: 221.0
click at [557, 589] on div "Starts on [DATE] • 4:25 PM • 0 waiting Get started Term 2 of Class 10 Maths! 📚💡…" at bounding box center [591, 601] width 522 height 49
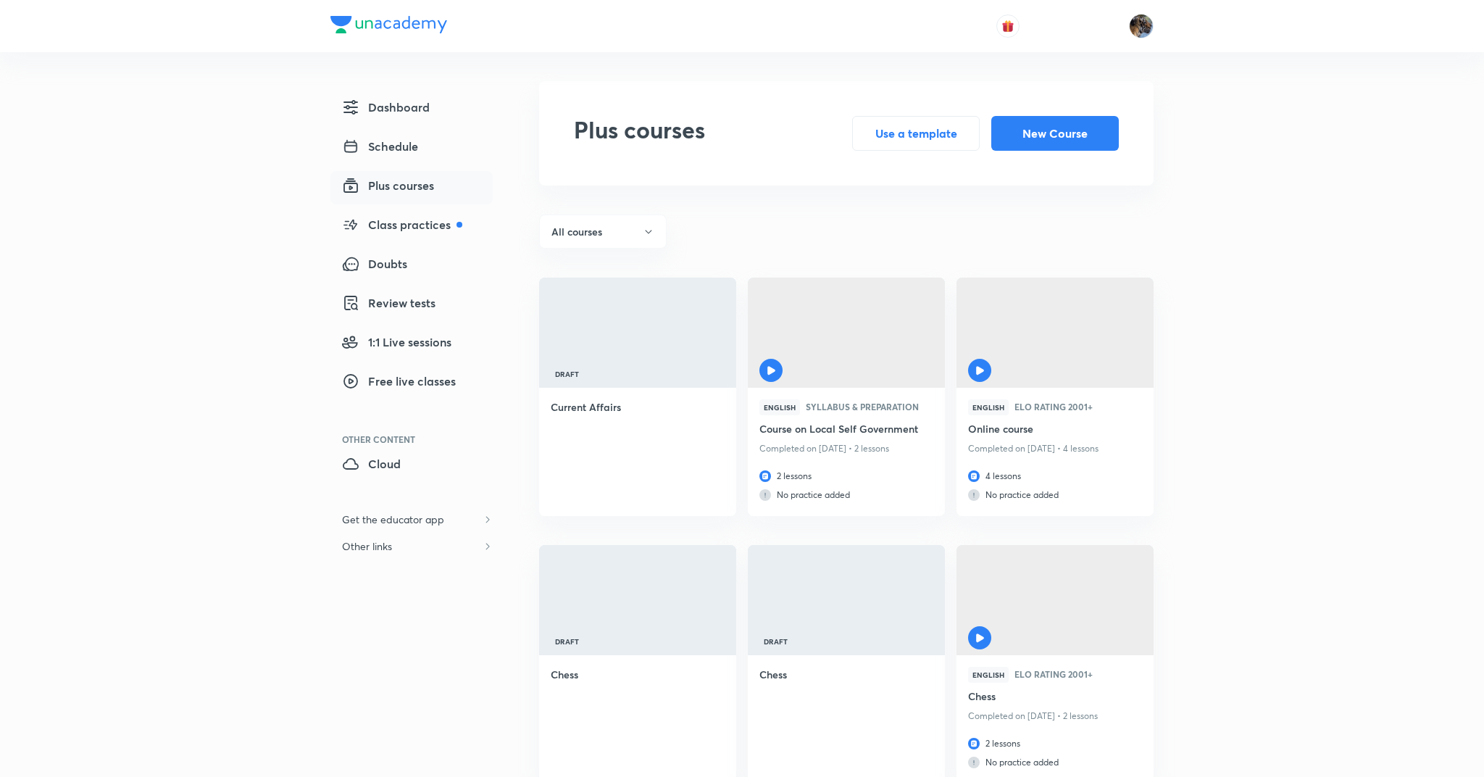
scroll to position [10, 0]
